Goal: Use online tool/utility: Utilize a website feature to perform a specific function

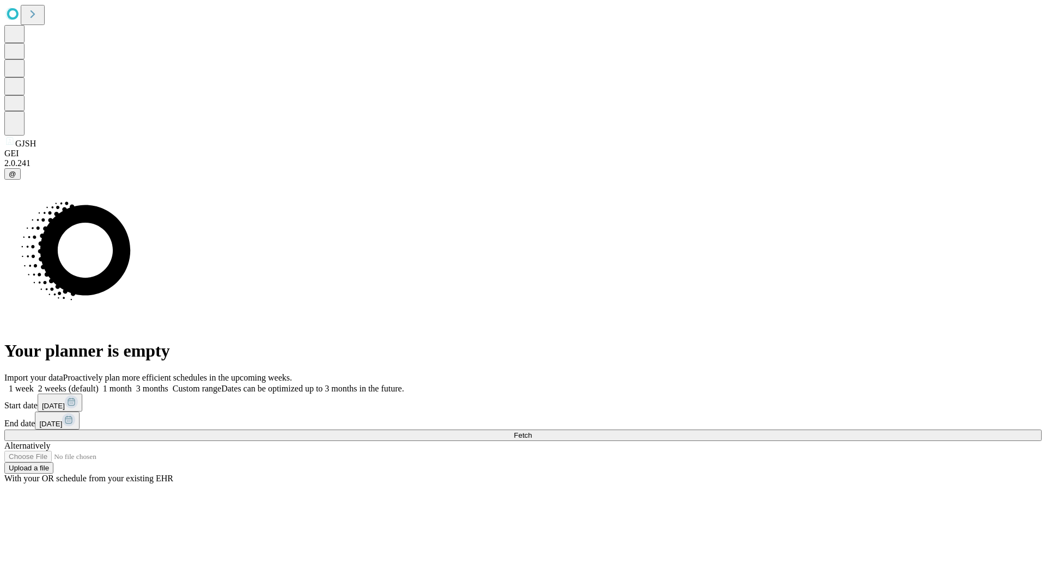
click at [531, 431] on span "Fetch" at bounding box center [523, 435] width 18 height 8
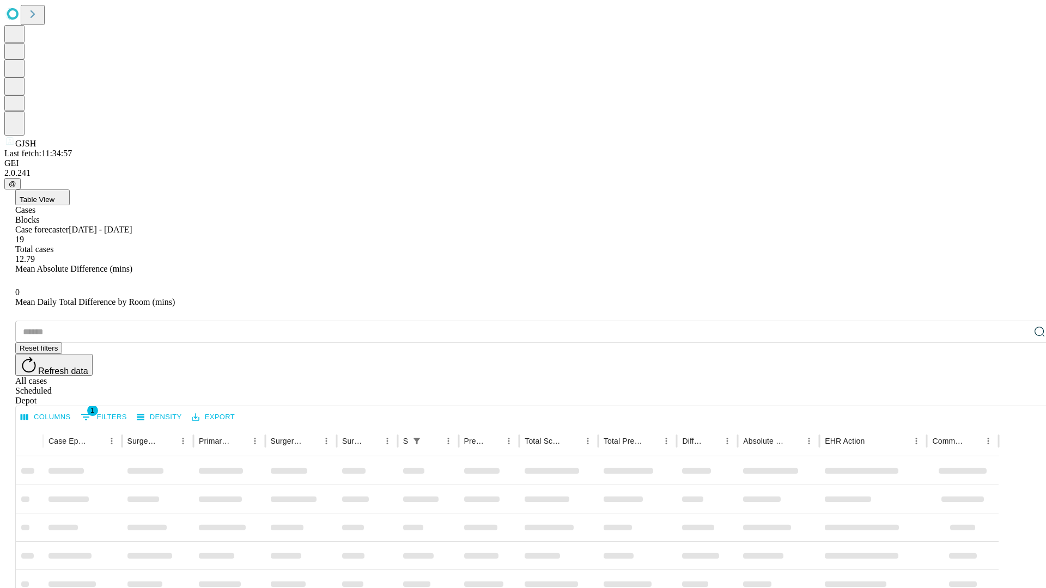
click at [54, 195] on span "Table View" at bounding box center [37, 199] width 35 height 8
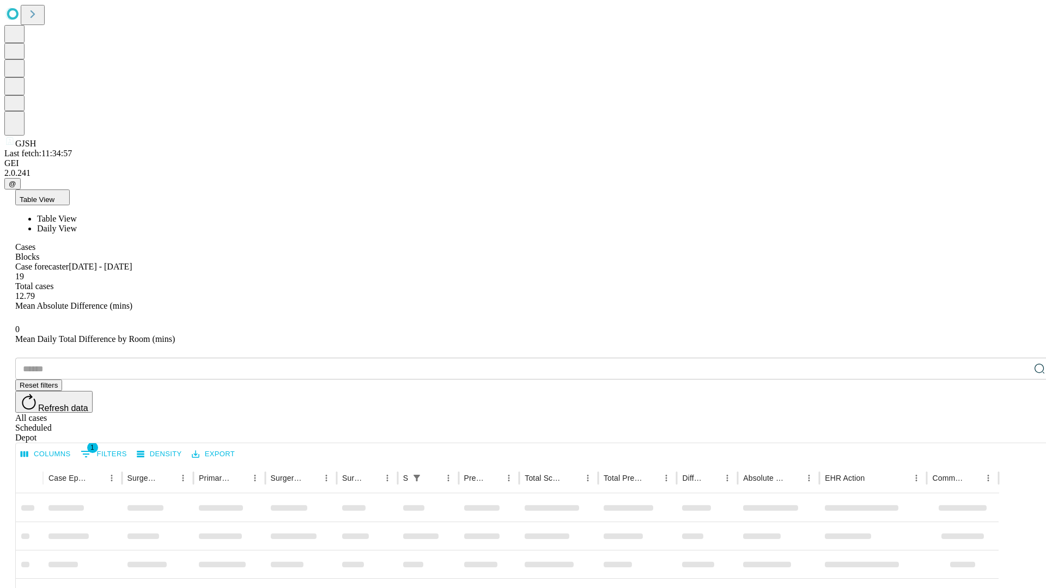
click at [77, 224] on span "Daily View" at bounding box center [57, 228] width 40 height 9
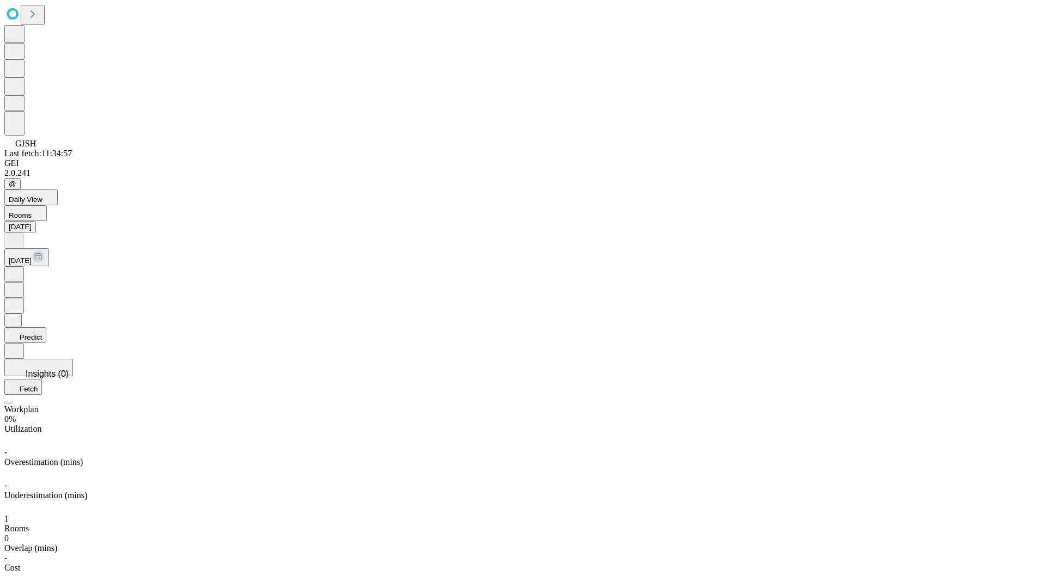
click at [46, 327] on button "Predict" at bounding box center [25, 335] width 42 height 16
